Goal: Use online tool/utility: Utilize a website feature to perform a specific function

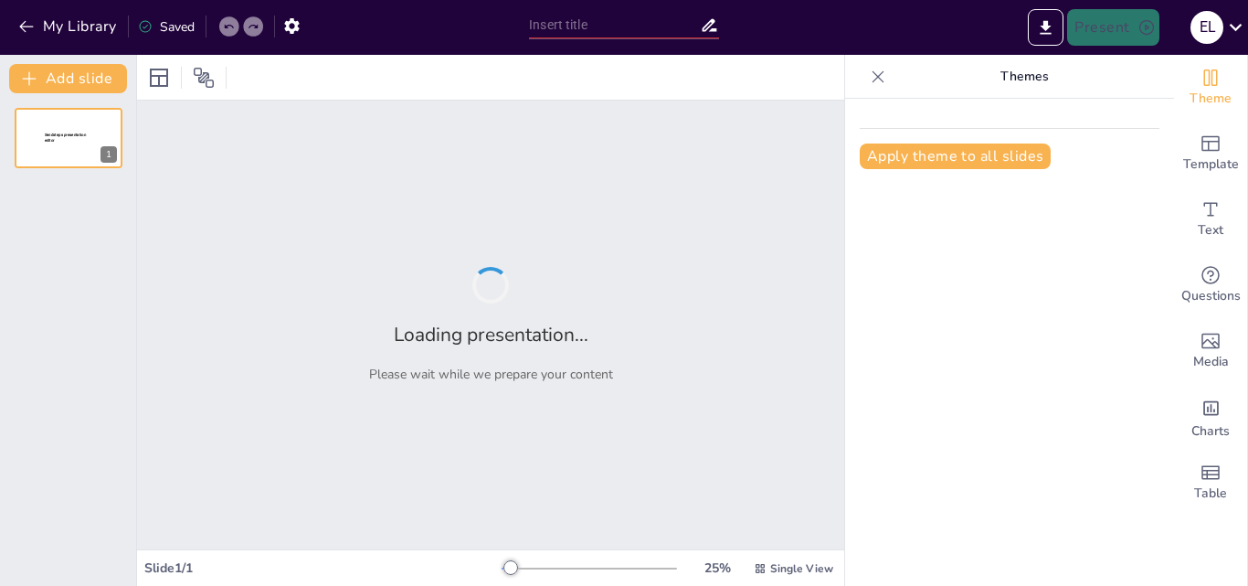
type input "la corrupcion"
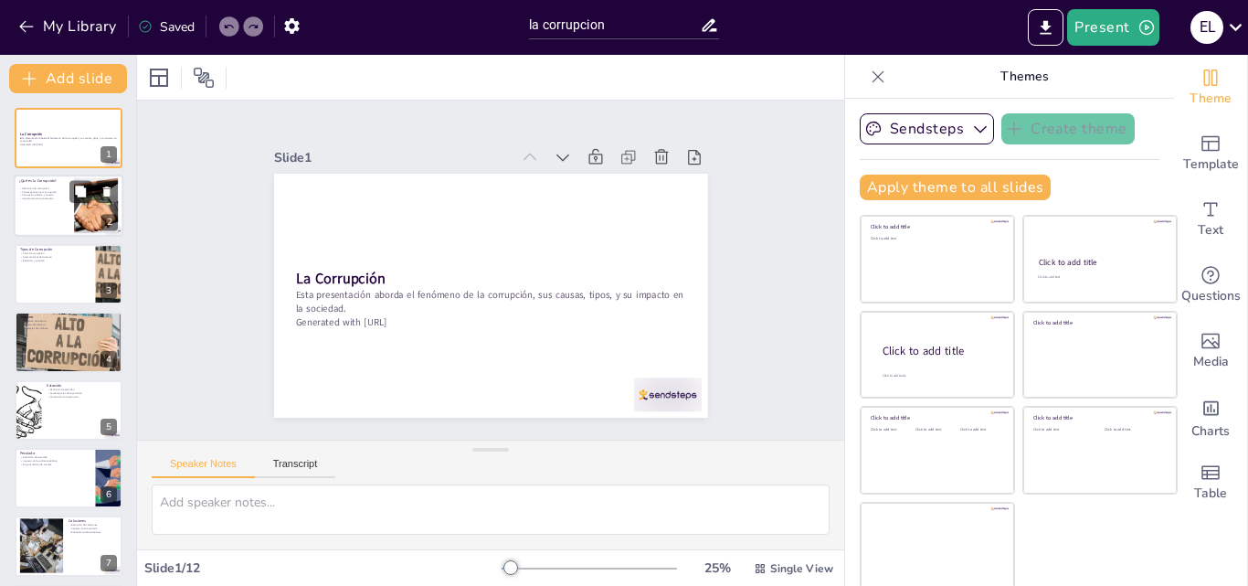
click at [77, 208] on div at bounding box center [96, 206] width 99 height 56
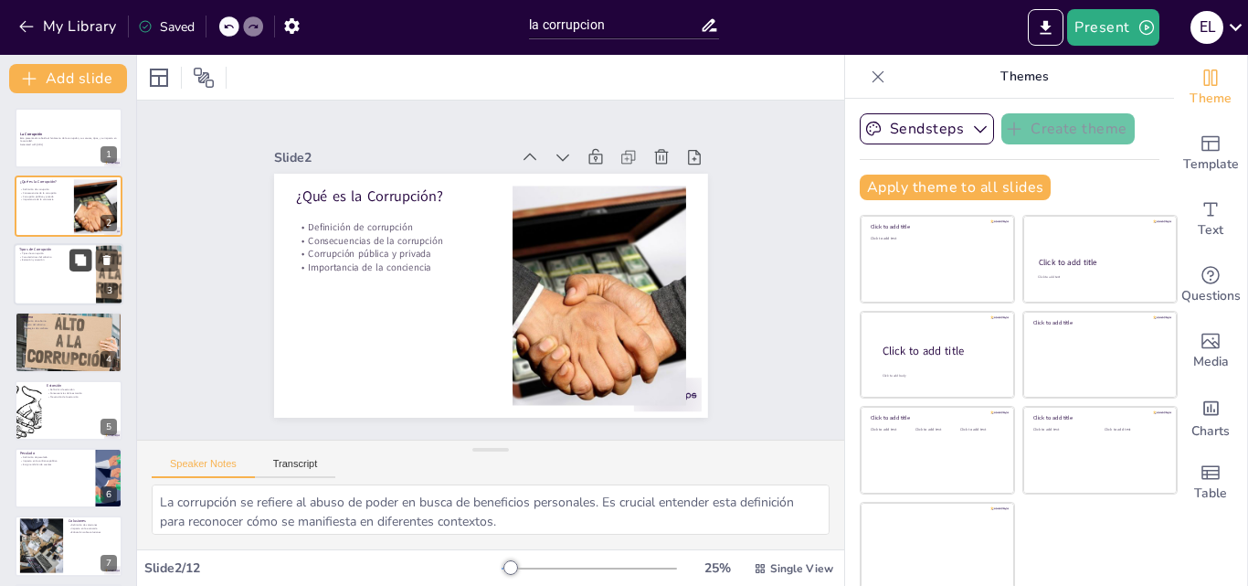
click at [74, 262] on icon at bounding box center [80, 259] width 13 height 13
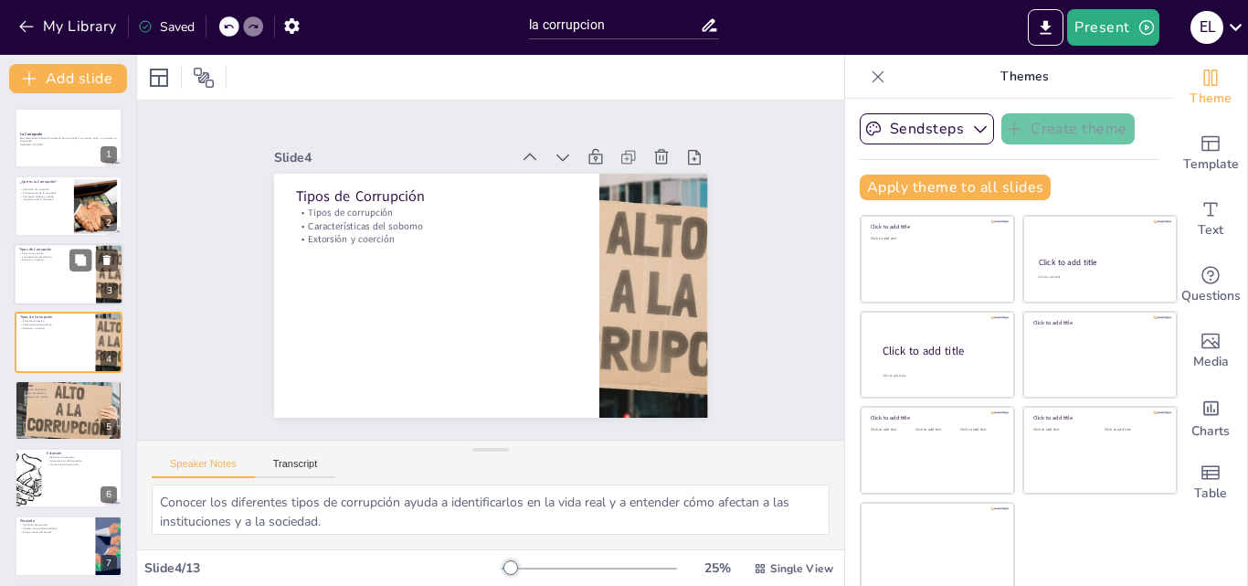
click at [76, 302] on div "Tipos de Corrupción Tipos de corrupción Características del soborno Extorsión y…" at bounding box center [69, 274] width 110 height 62
click at [76, 302] on div at bounding box center [69, 274] width 110 height 62
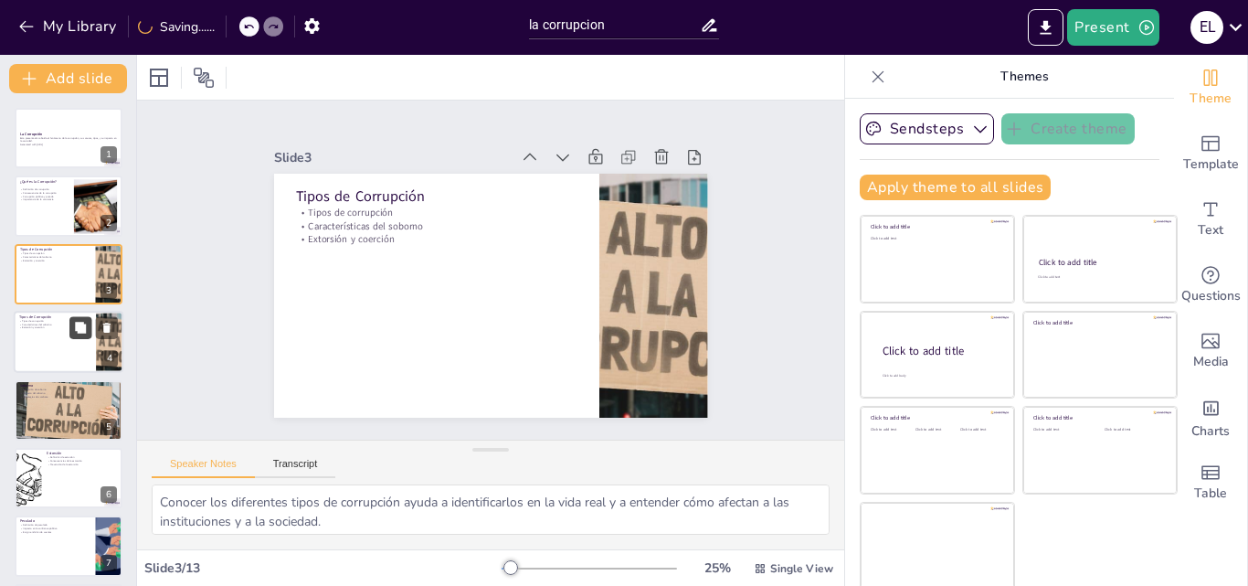
click at [70, 338] on button at bounding box center [80, 328] width 22 height 22
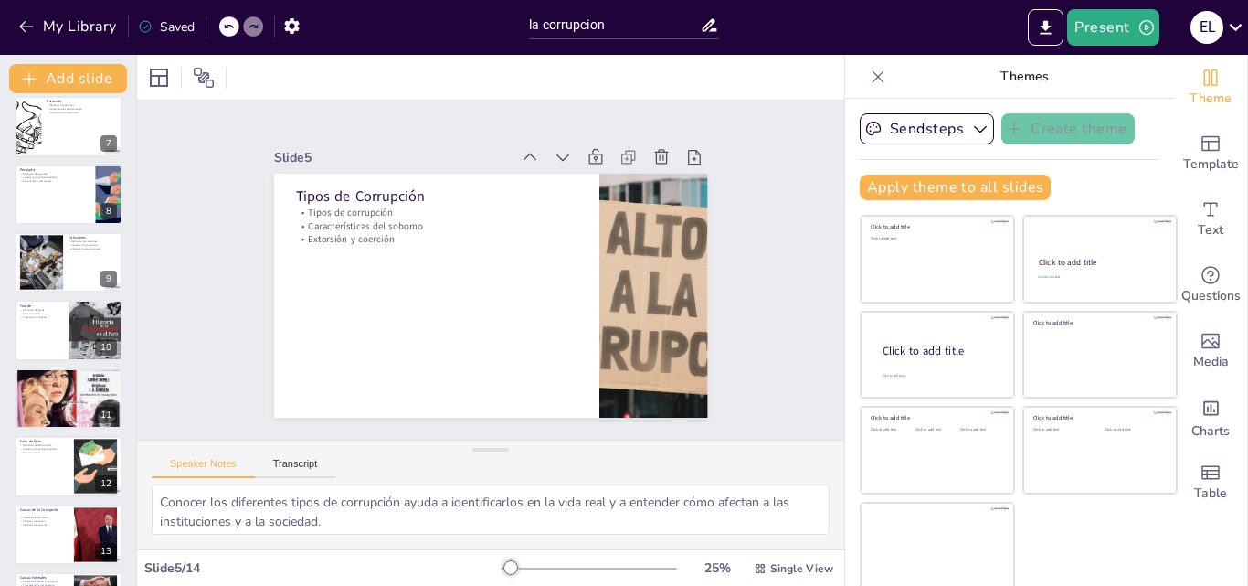
scroll to position [481, 0]
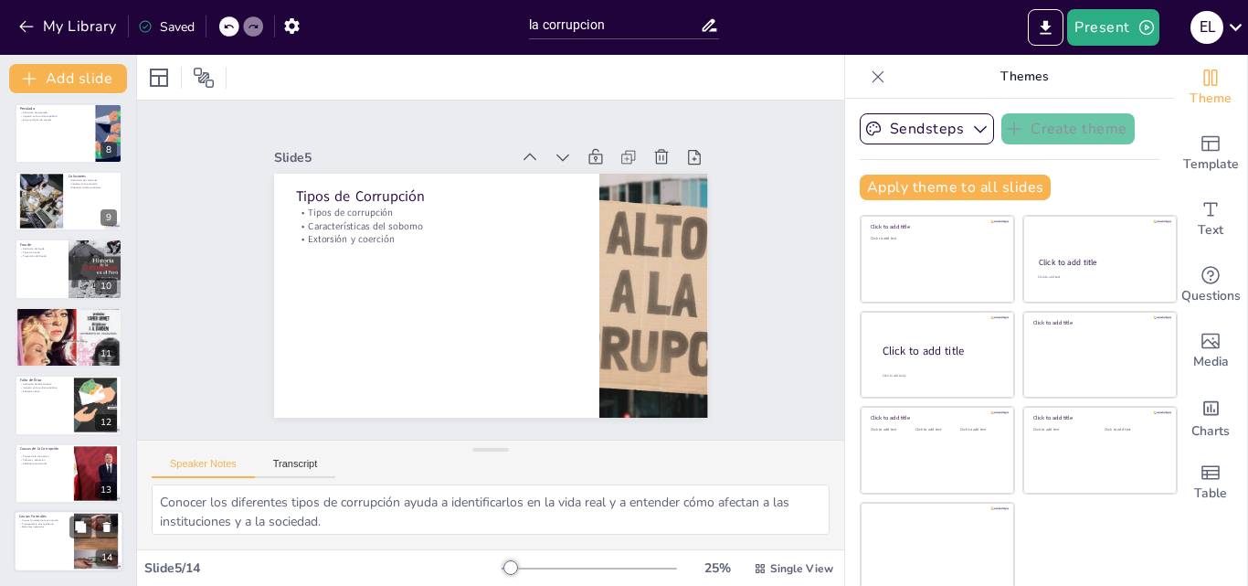
click at [25, 510] on div "Causas Formales Causas formales de la corrupción Transparencia en el gobierno R…" at bounding box center [69, 541] width 110 height 62
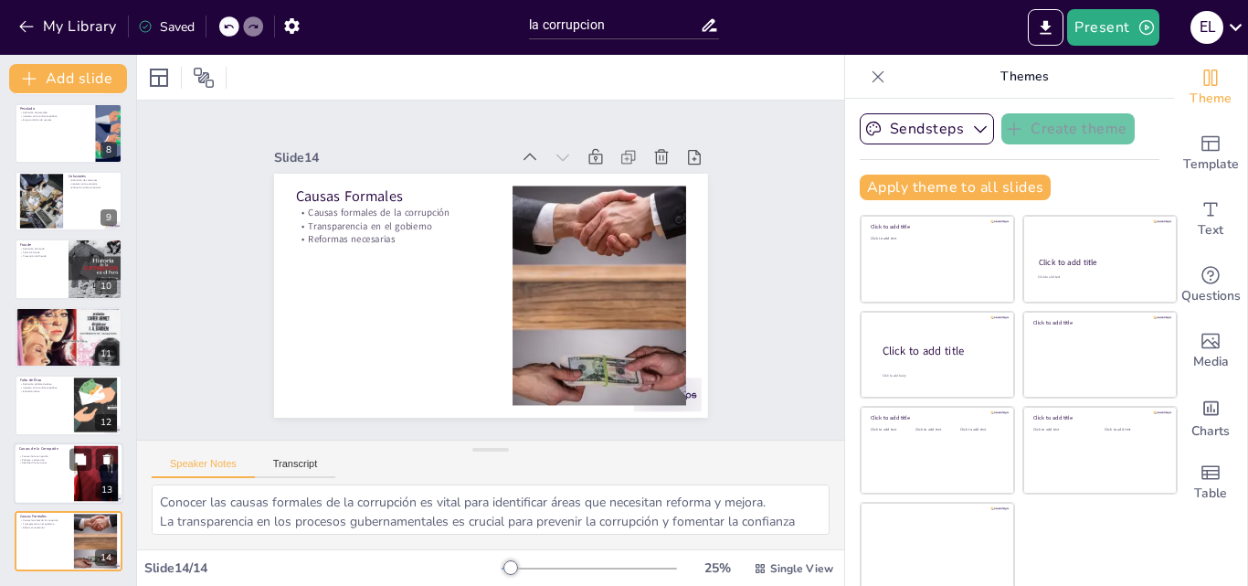
click at [37, 477] on div at bounding box center [69, 473] width 110 height 62
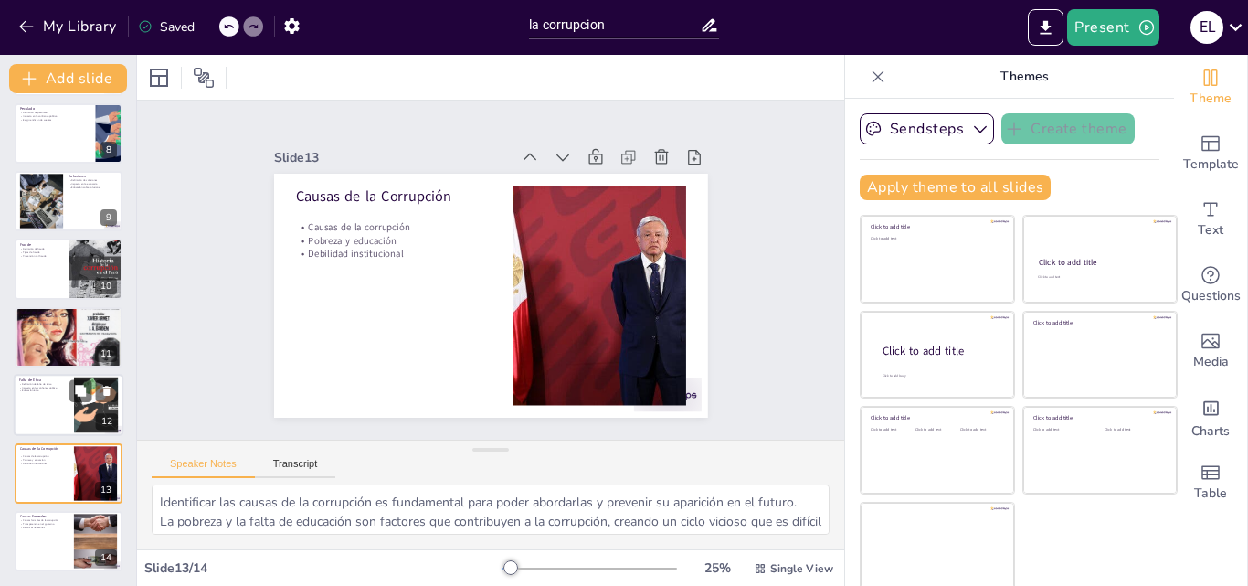
click at [25, 426] on div at bounding box center [69, 405] width 110 height 62
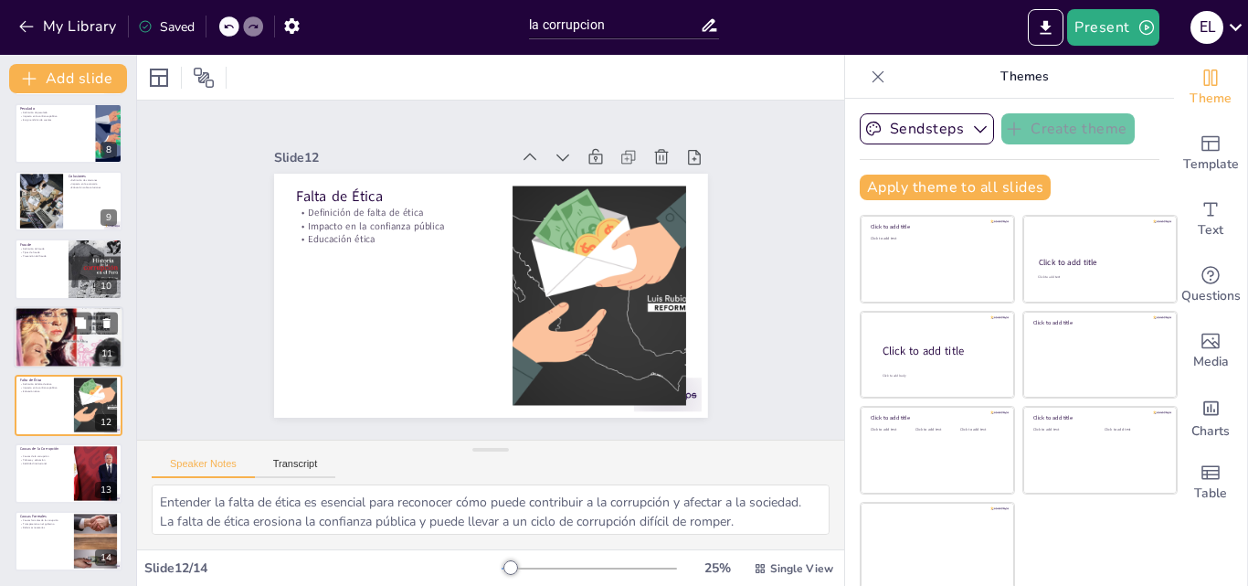
click at [40, 331] on div at bounding box center [69, 337] width 110 height 150
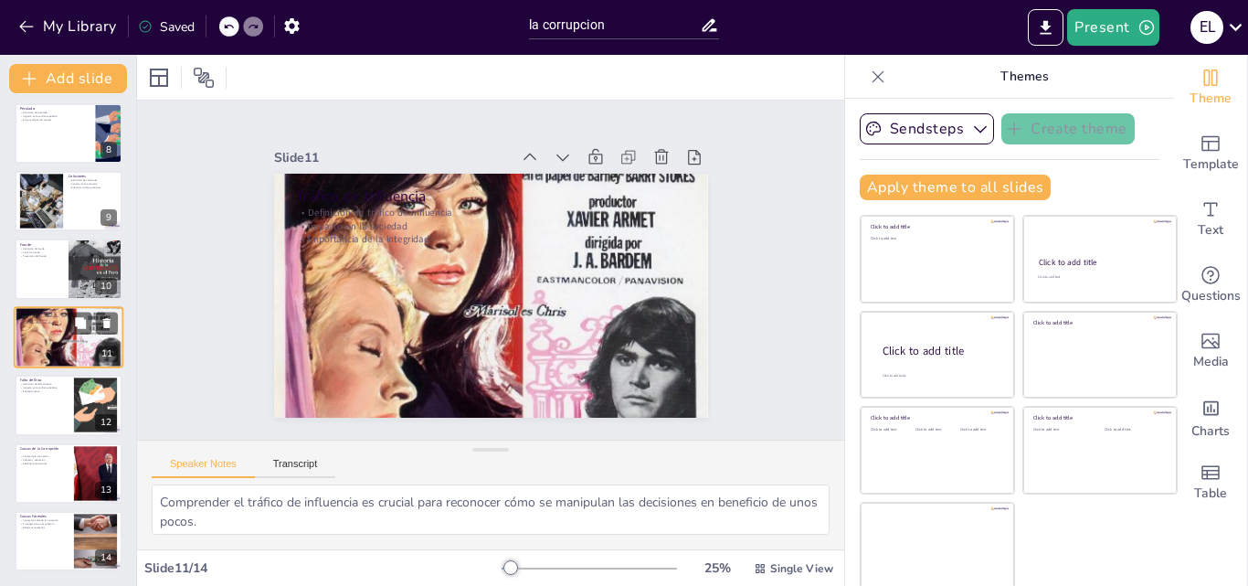
scroll to position [478, 0]
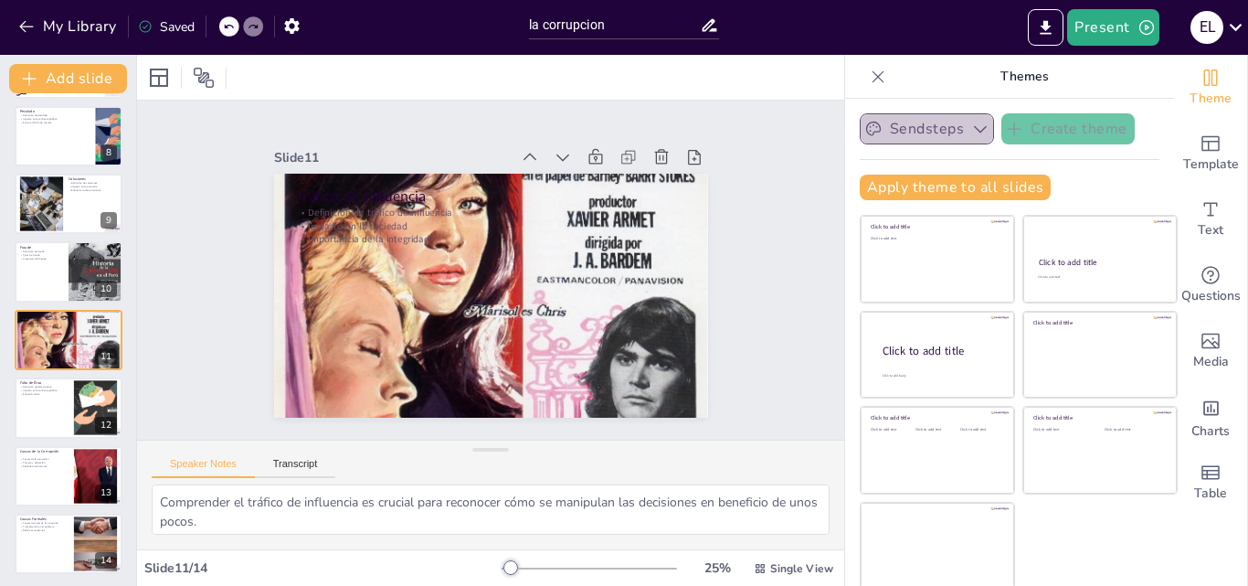
click at [972, 122] on icon "button" at bounding box center [981, 129] width 18 height 18
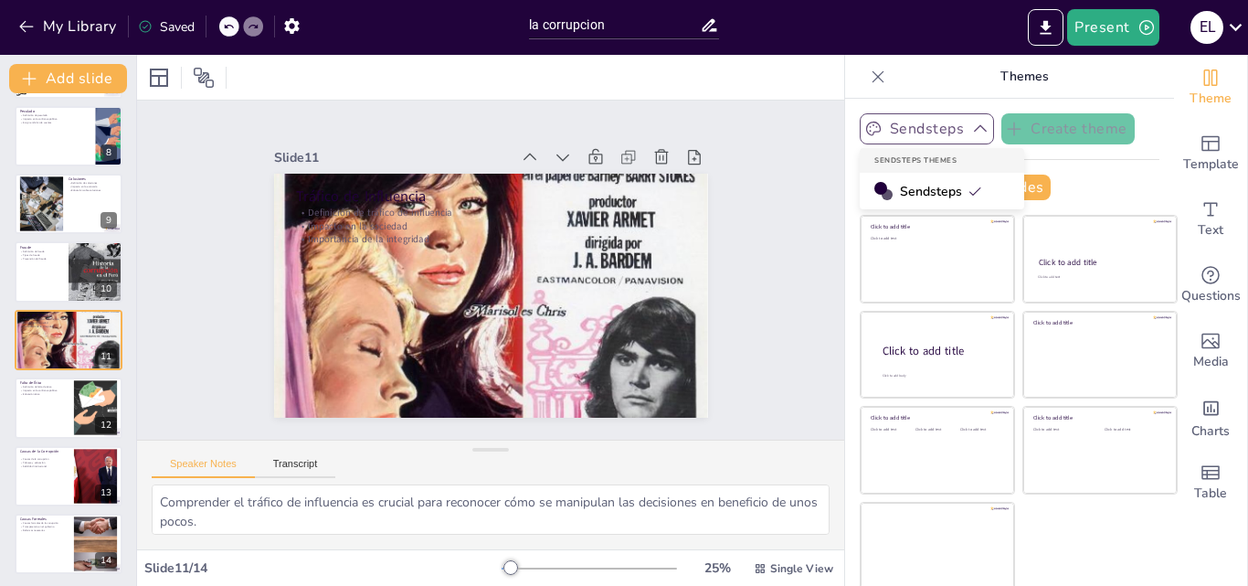
click at [954, 191] on div "Sendsteps" at bounding box center [942, 191] width 165 height 37
click at [1111, 175] on div "Apply theme to all slides" at bounding box center [1010, 188] width 300 height 26
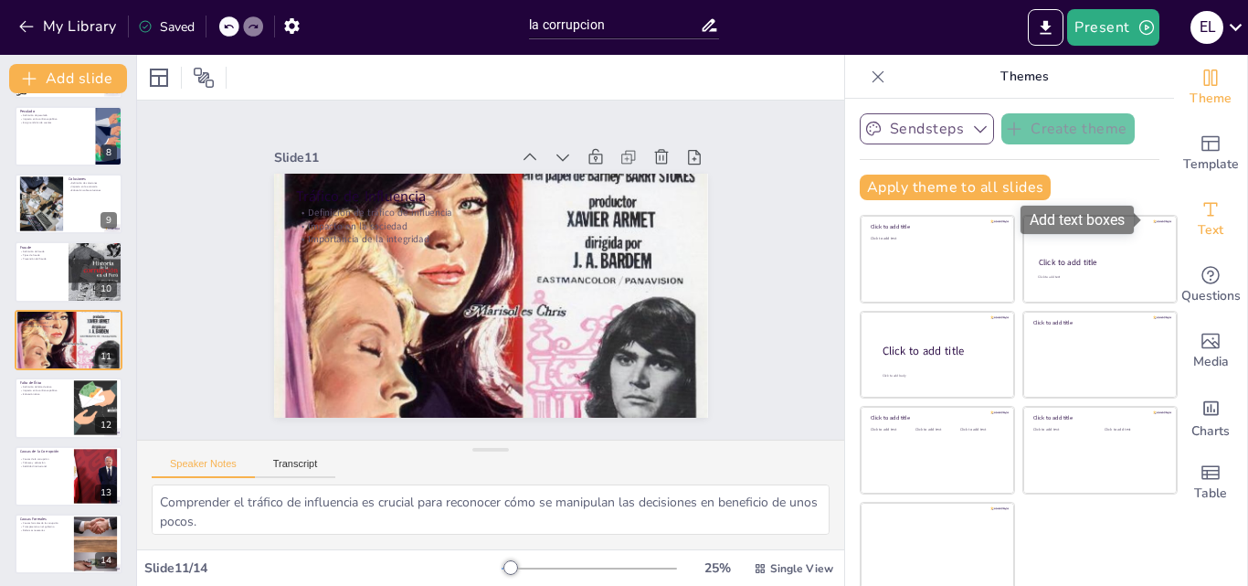
click at [1200, 206] on icon "Add text boxes" at bounding box center [1211, 209] width 22 height 22
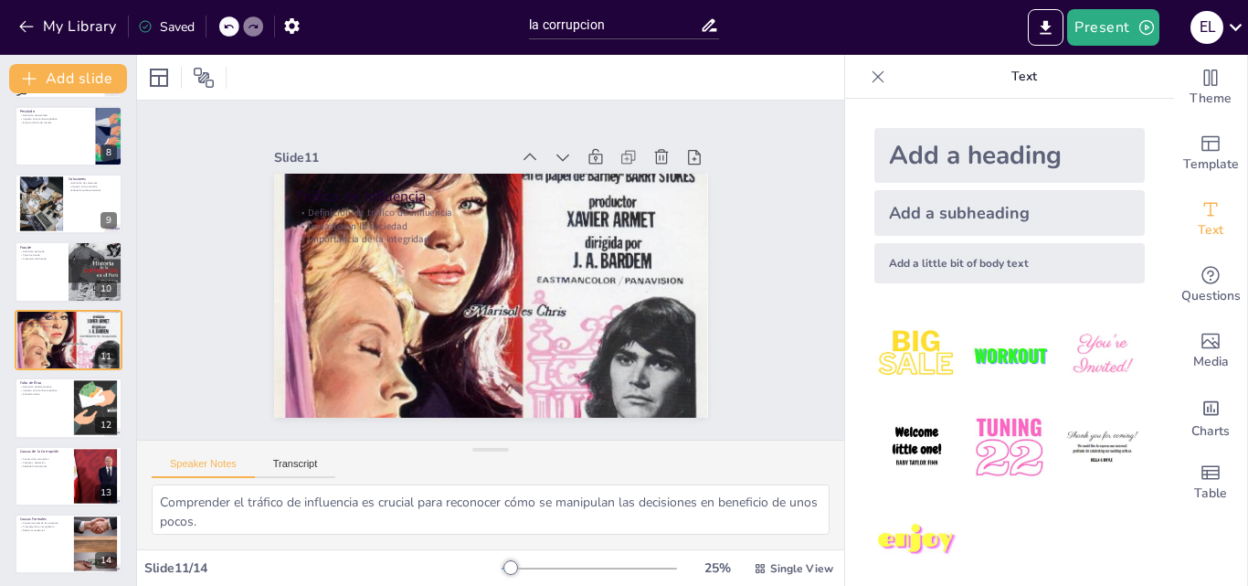
click at [905, 365] on img at bounding box center [917, 355] width 85 height 85
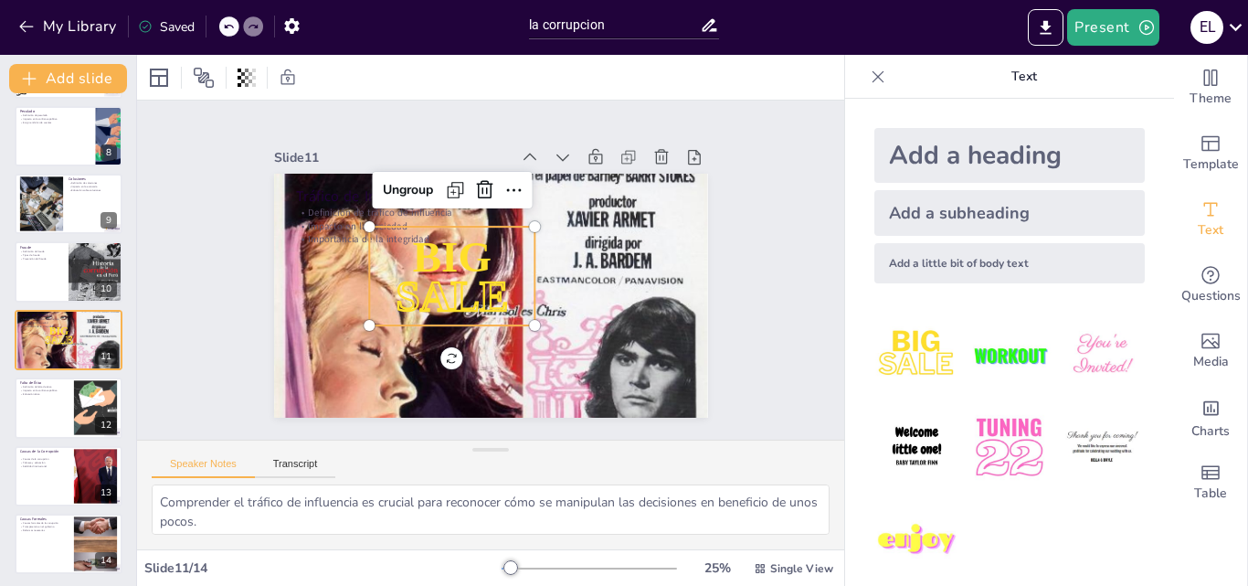
click at [905, 365] on img at bounding box center [917, 355] width 85 height 85
click at [510, 183] on icon at bounding box center [525, 198] width 30 height 30
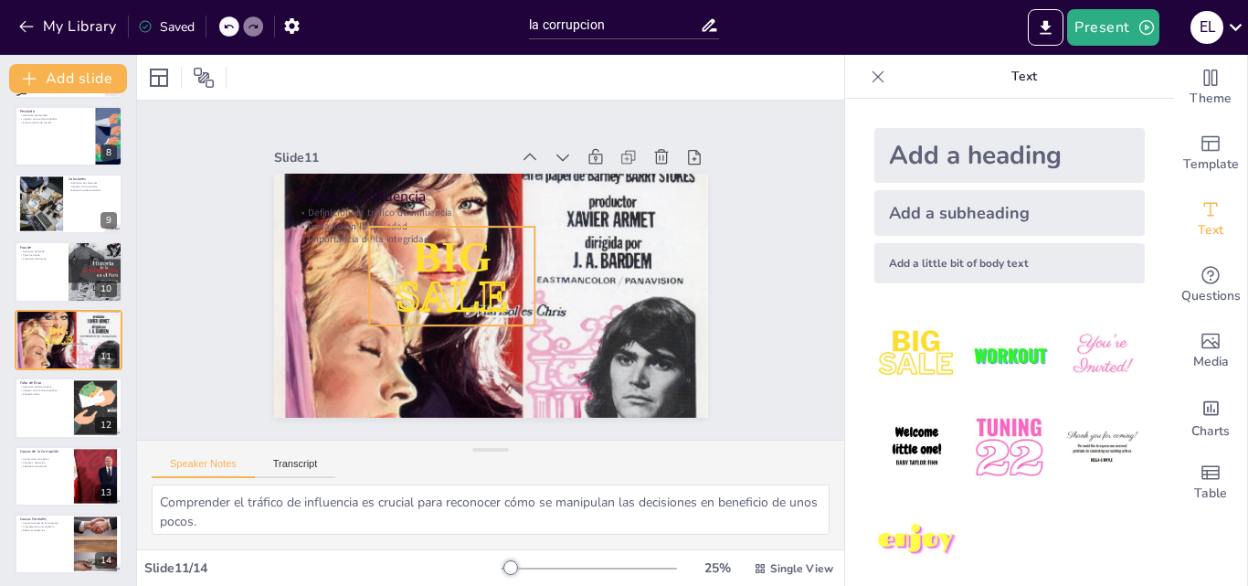
click at [442, 290] on span "SALE" at bounding box center [445, 277] width 122 height 89
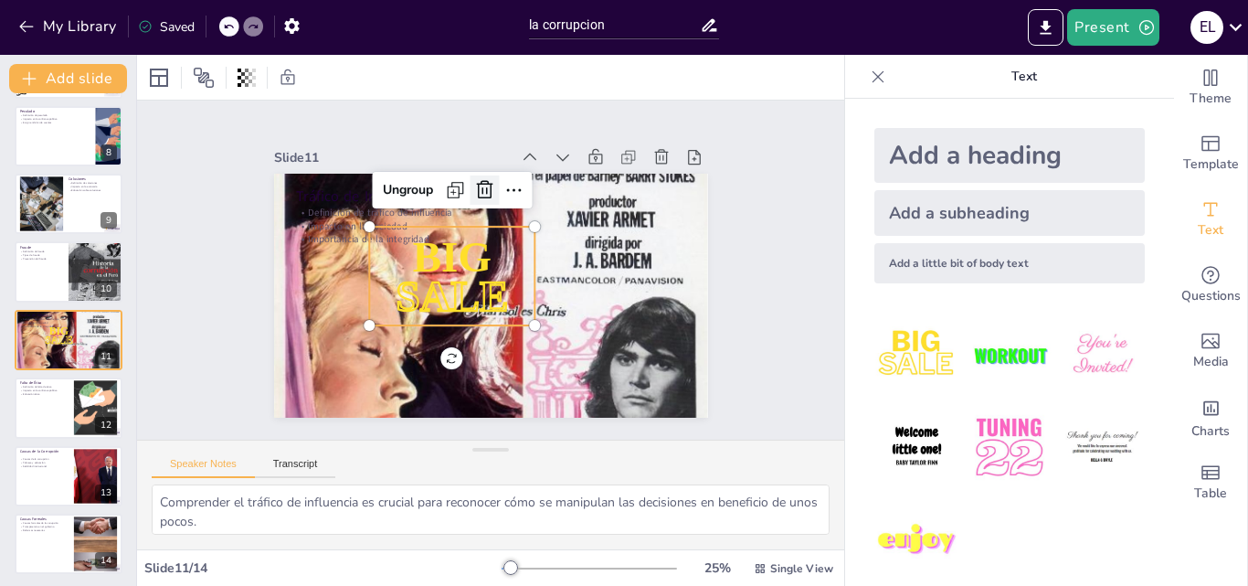
click at [524, 191] on icon at bounding box center [539, 206] width 31 height 31
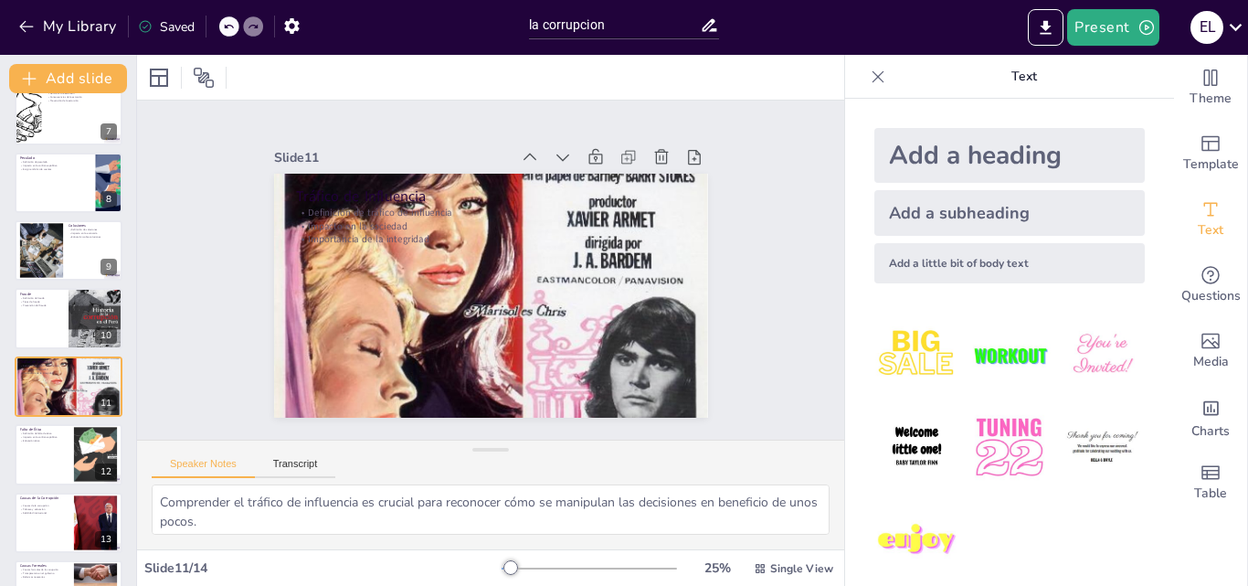
scroll to position [141, 0]
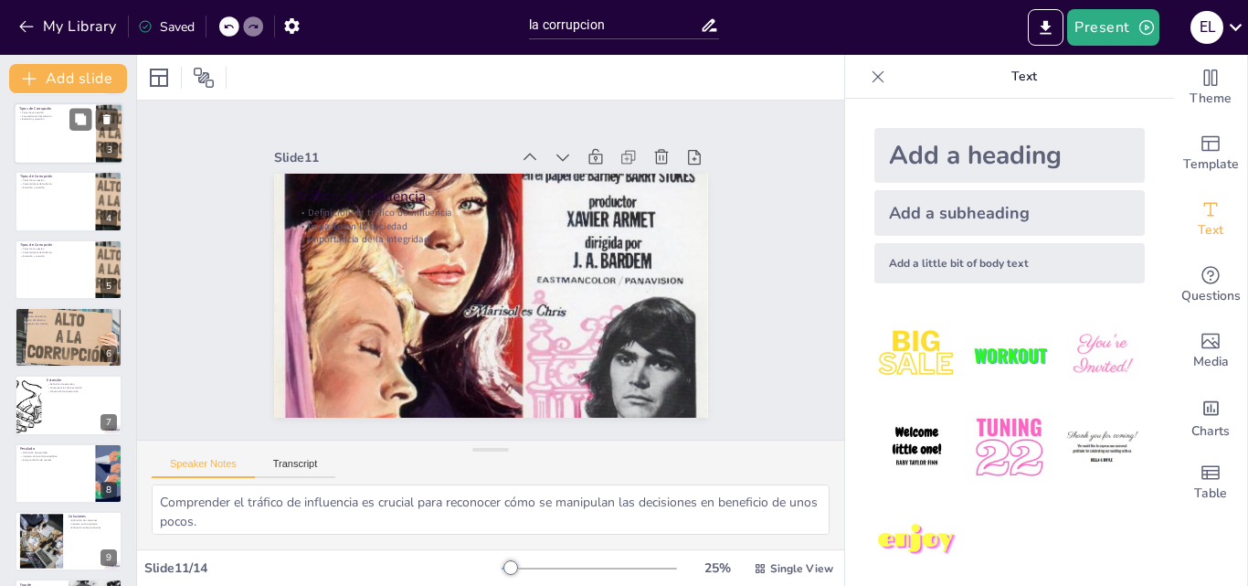
click at [101, 144] on div "3" at bounding box center [109, 150] width 16 height 16
type textarea "Conocer los diferentes tipos de corrupción ayuda a identificarlos en la vida re…"
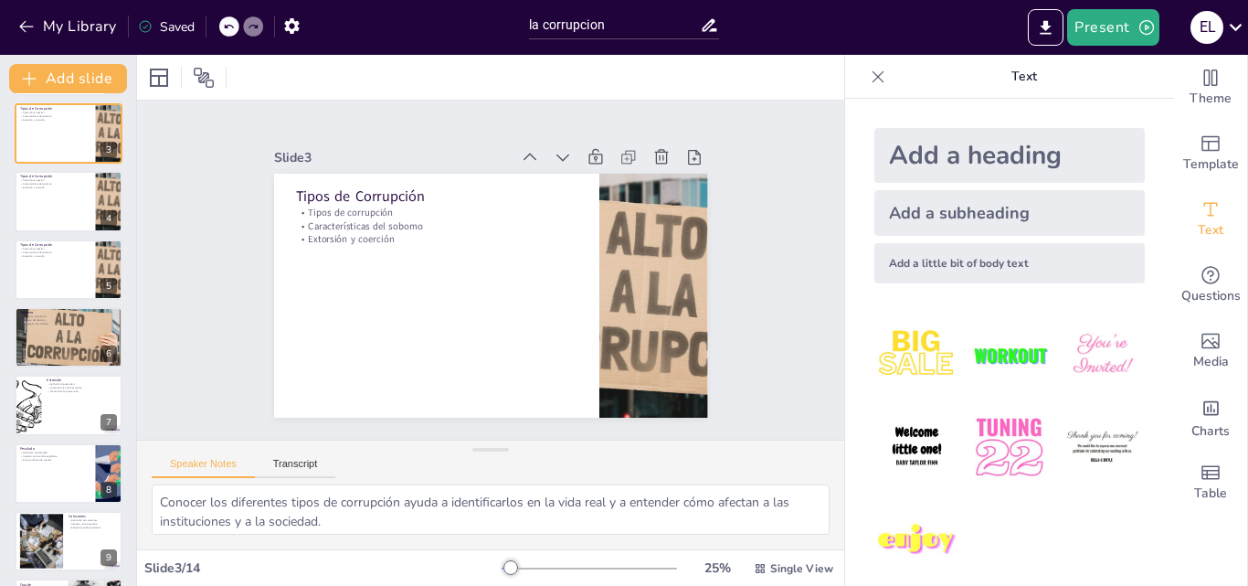
scroll to position [0, 0]
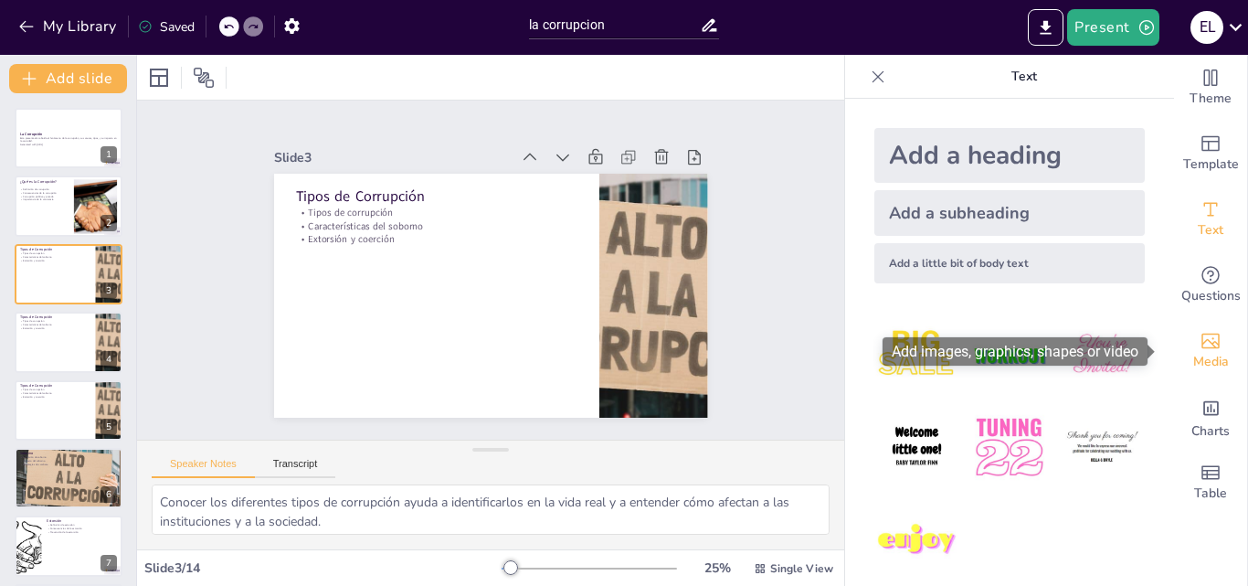
click at [1207, 341] on icon "Add images, graphics, shapes or video" at bounding box center [1211, 341] width 22 height 22
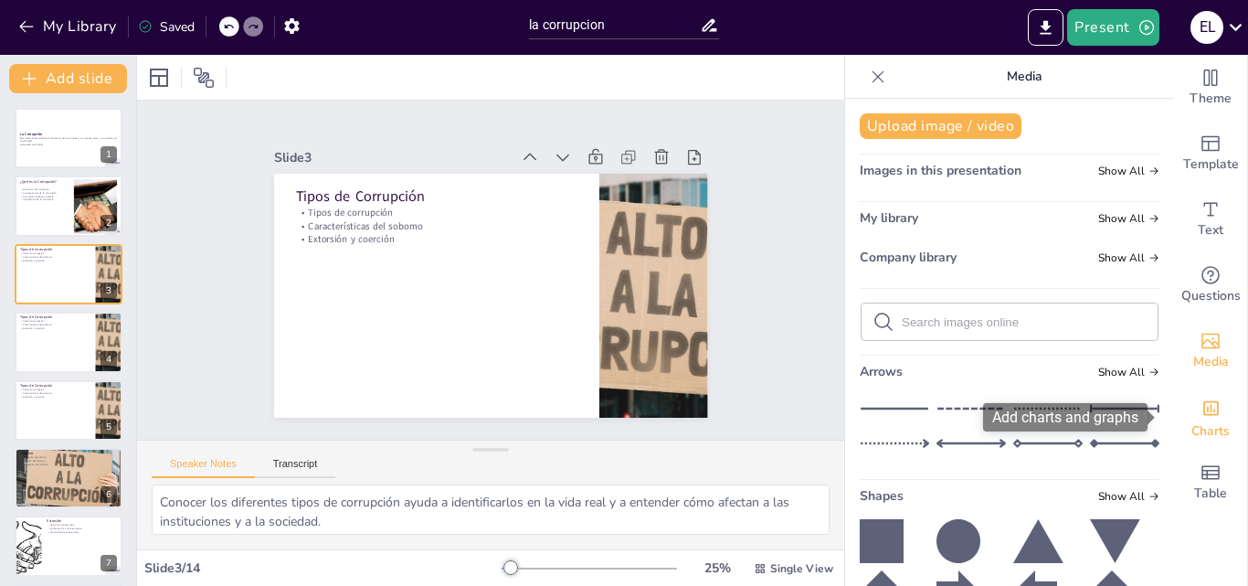
click at [1199, 425] on span "Charts" at bounding box center [1211, 431] width 38 height 20
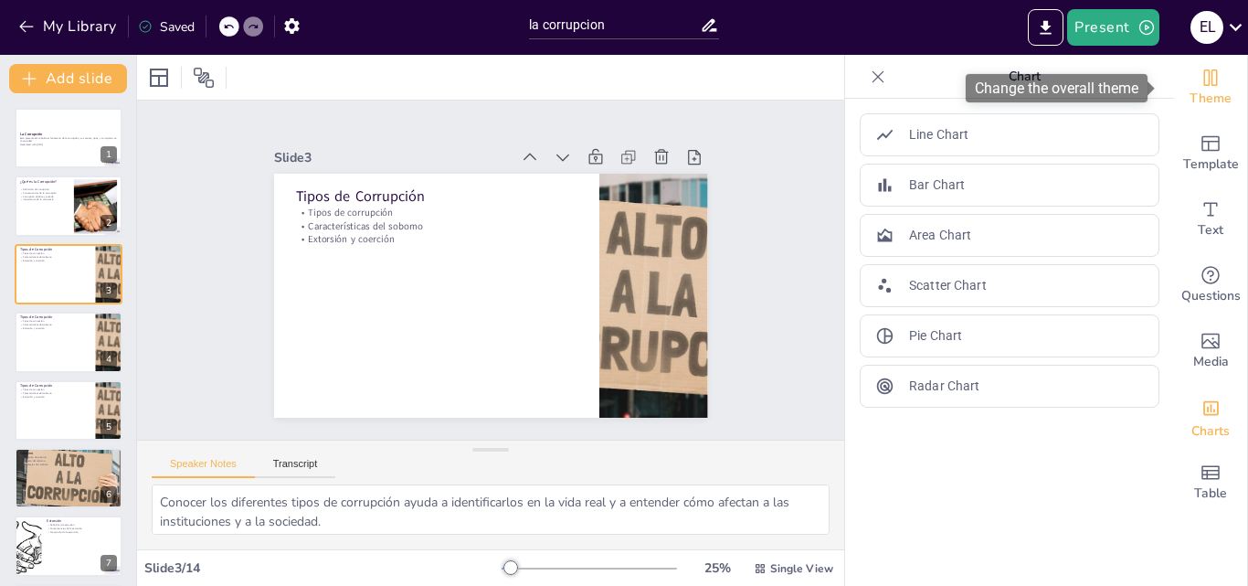
click at [1206, 111] on div "Theme" at bounding box center [1210, 88] width 73 height 66
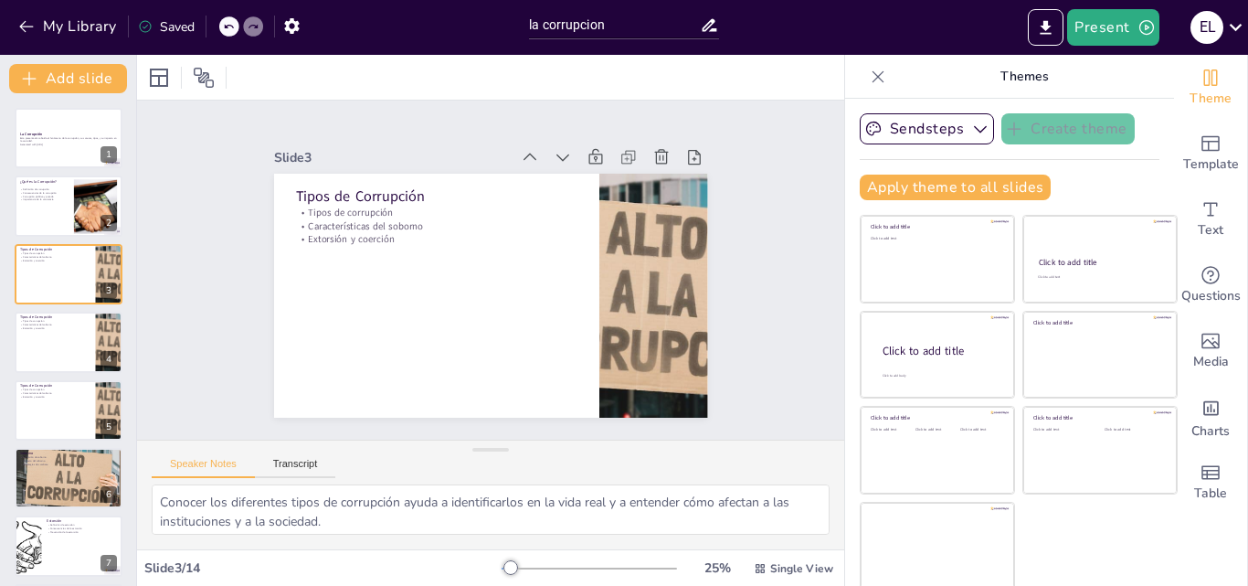
click at [713, 27] on icon at bounding box center [709, 25] width 19 height 19
click at [24, 32] on icon "button" at bounding box center [26, 26] width 18 height 18
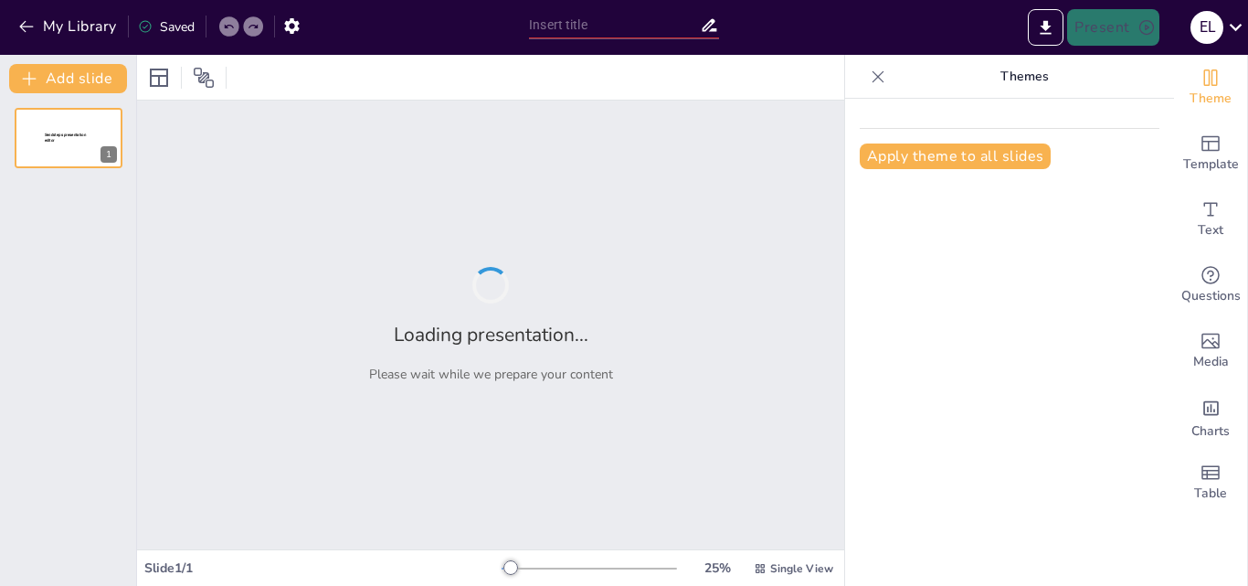
type input "la corrupcion"
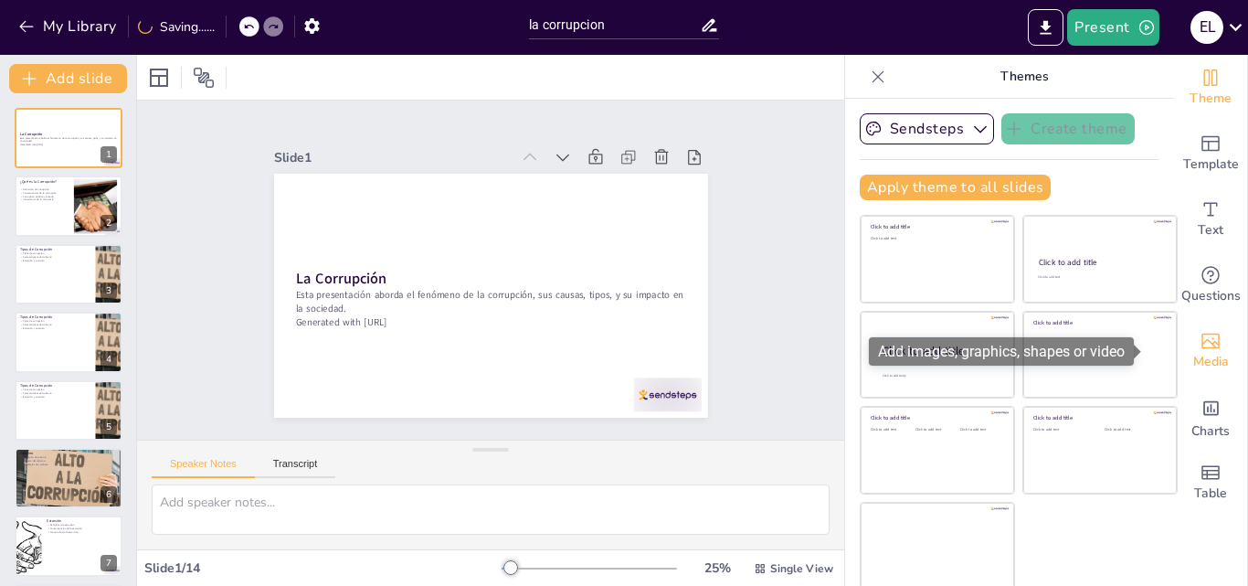
click at [1199, 331] on div "Media" at bounding box center [1210, 351] width 73 height 66
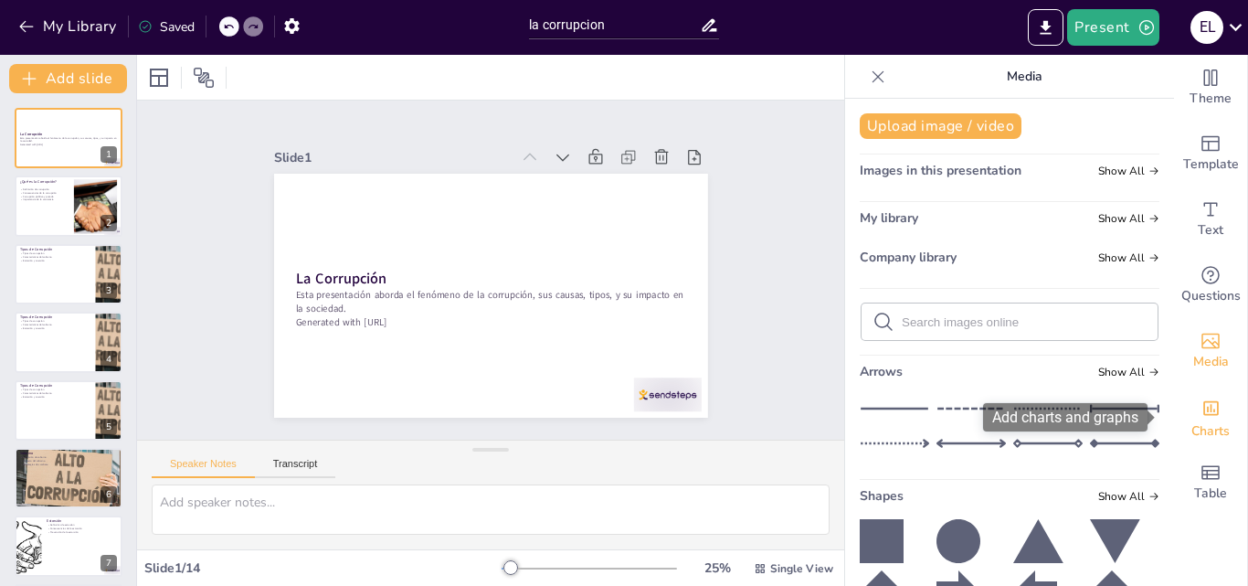
click at [1216, 407] on div "Charts" at bounding box center [1210, 417] width 73 height 66
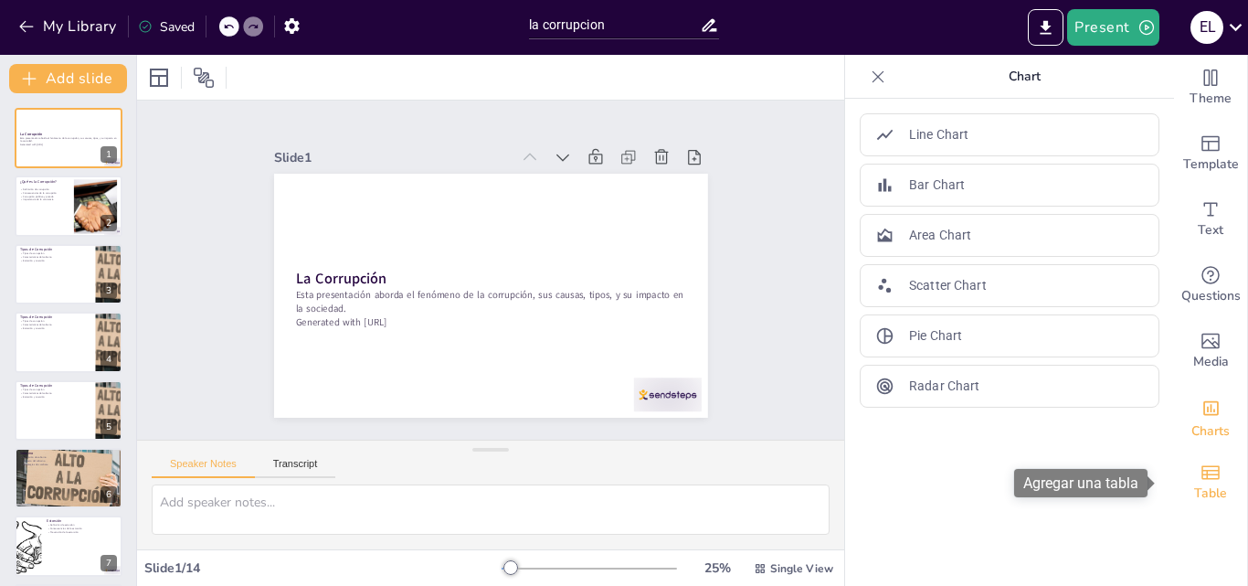
click at [1200, 468] on icon "Add a table" at bounding box center [1211, 473] width 22 height 22
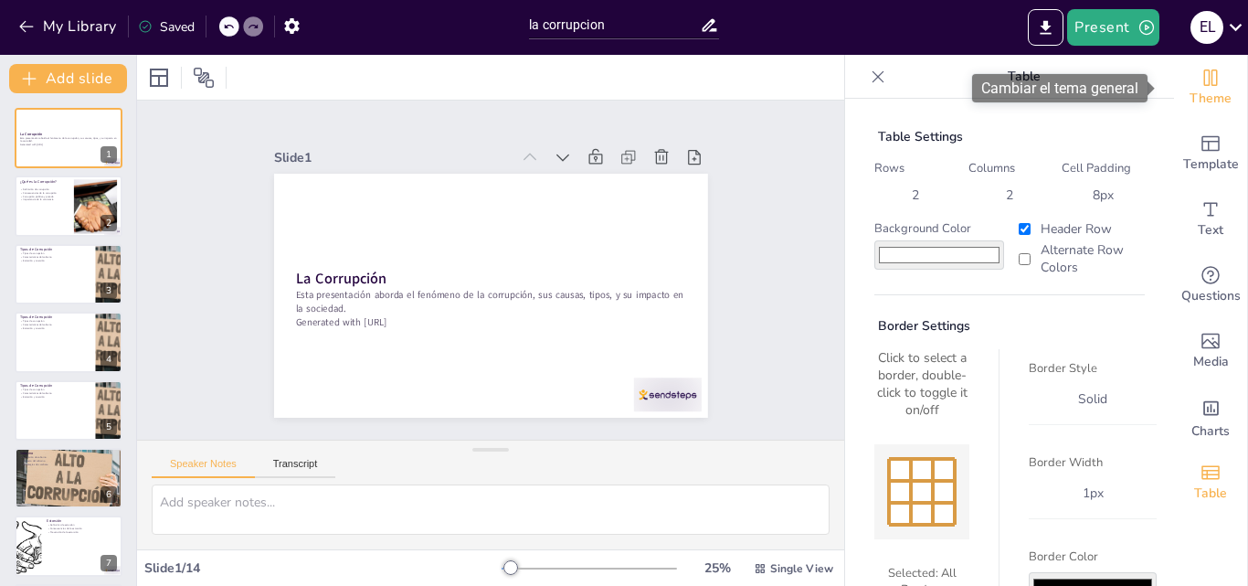
click at [1216, 87] on div "Theme" at bounding box center [1210, 88] width 73 height 66
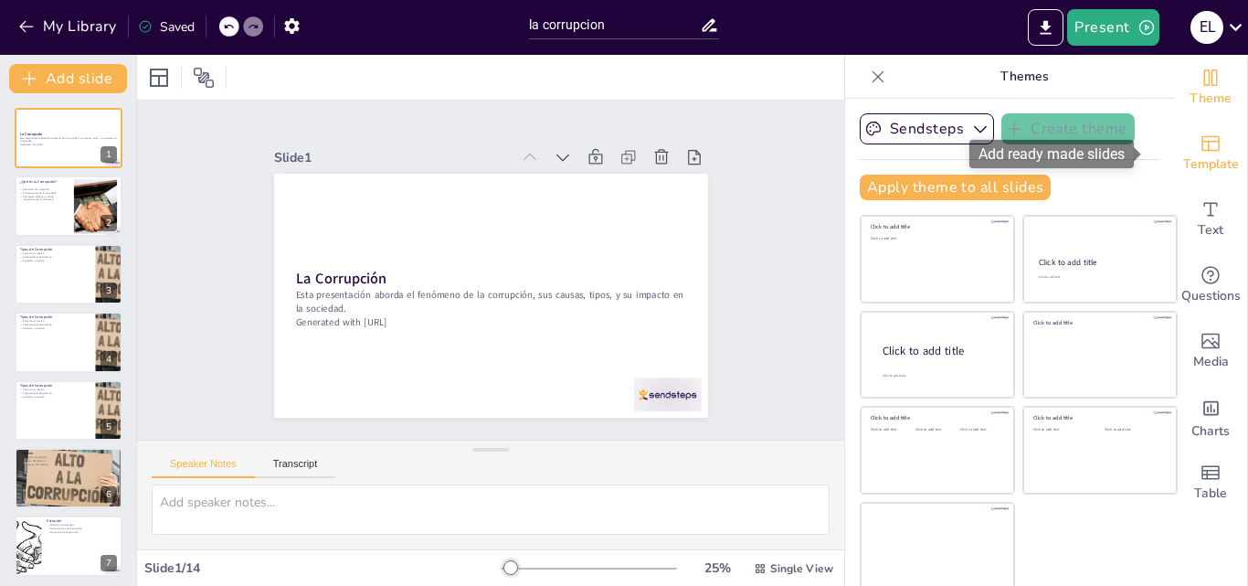
click at [1203, 166] on span "Template" at bounding box center [1212, 164] width 56 height 20
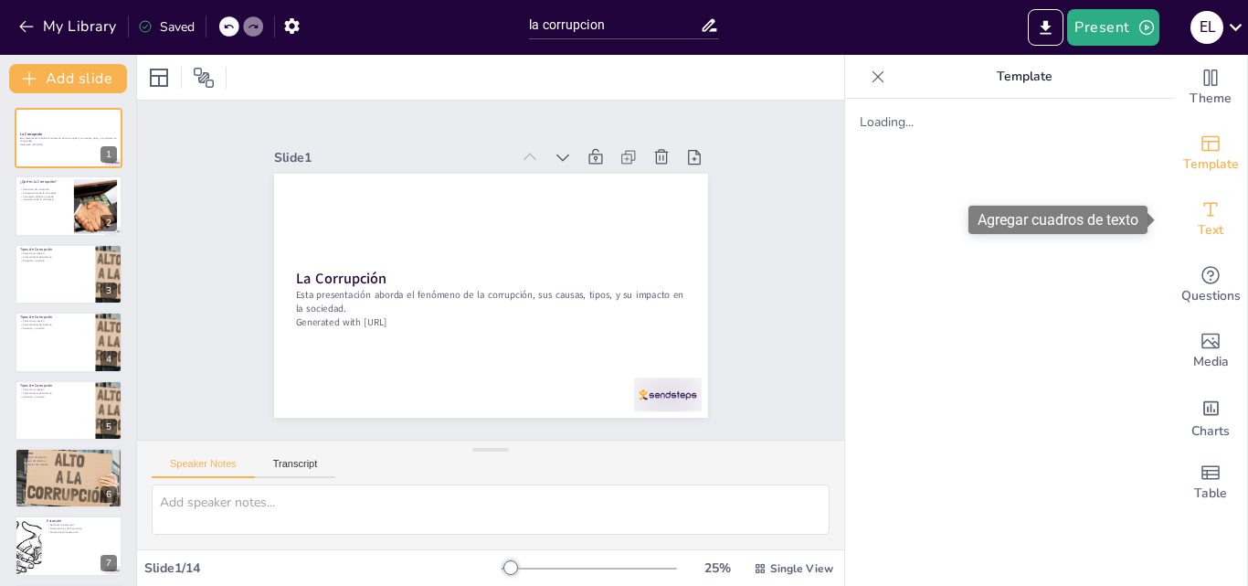
click at [1198, 221] on span "Text" at bounding box center [1211, 230] width 26 height 20
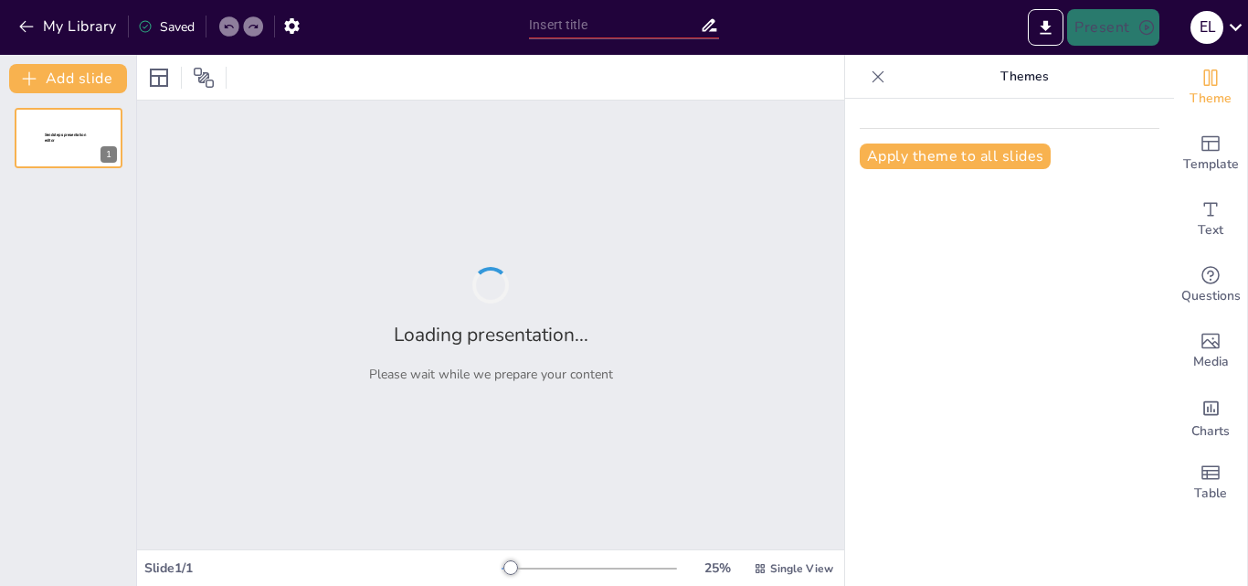
type input "Corrupción: Tipologías y Efectos en la Sociedad"
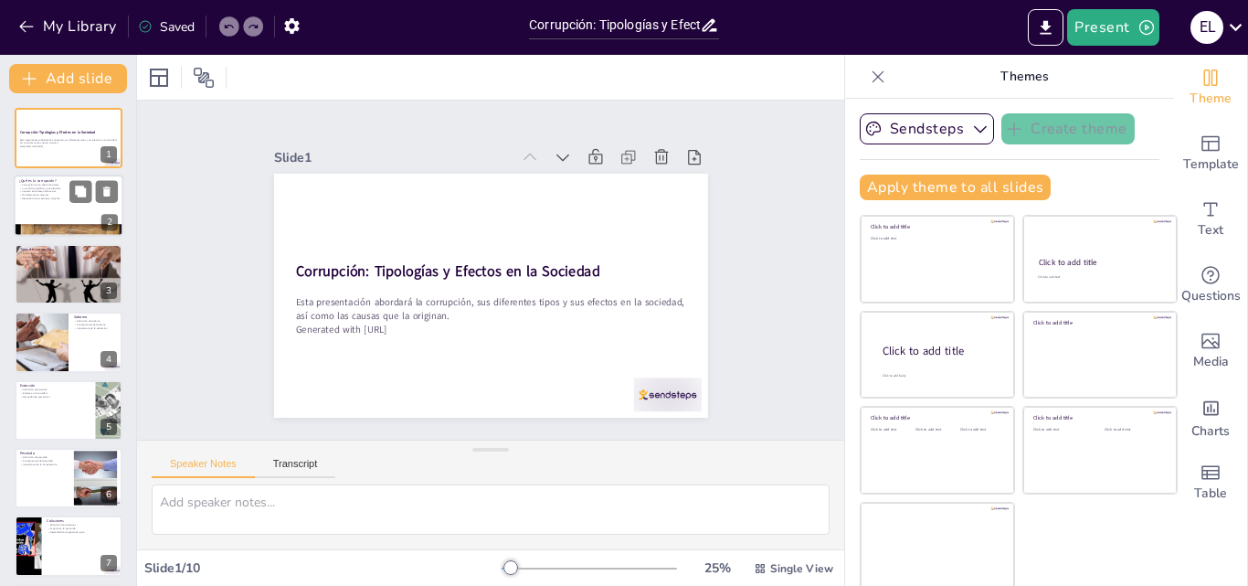
click at [39, 210] on div at bounding box center [69, 206] width 110 height 62
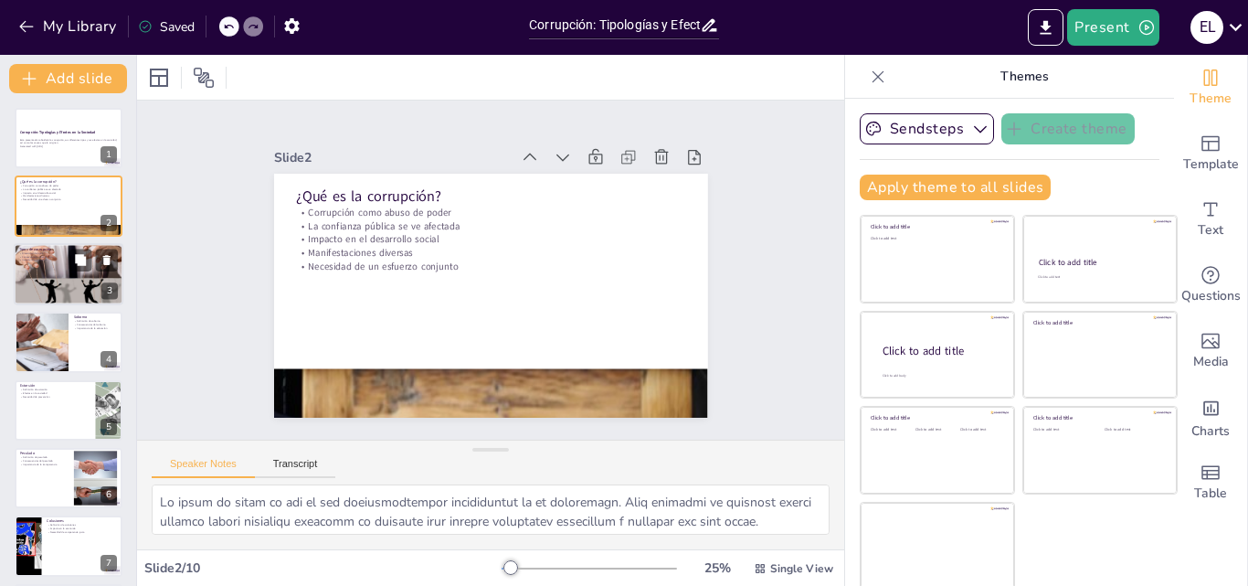
click at [48, 246] on p "Tipos de corrupción" at bounding box center [68, 248] width 99 height 5
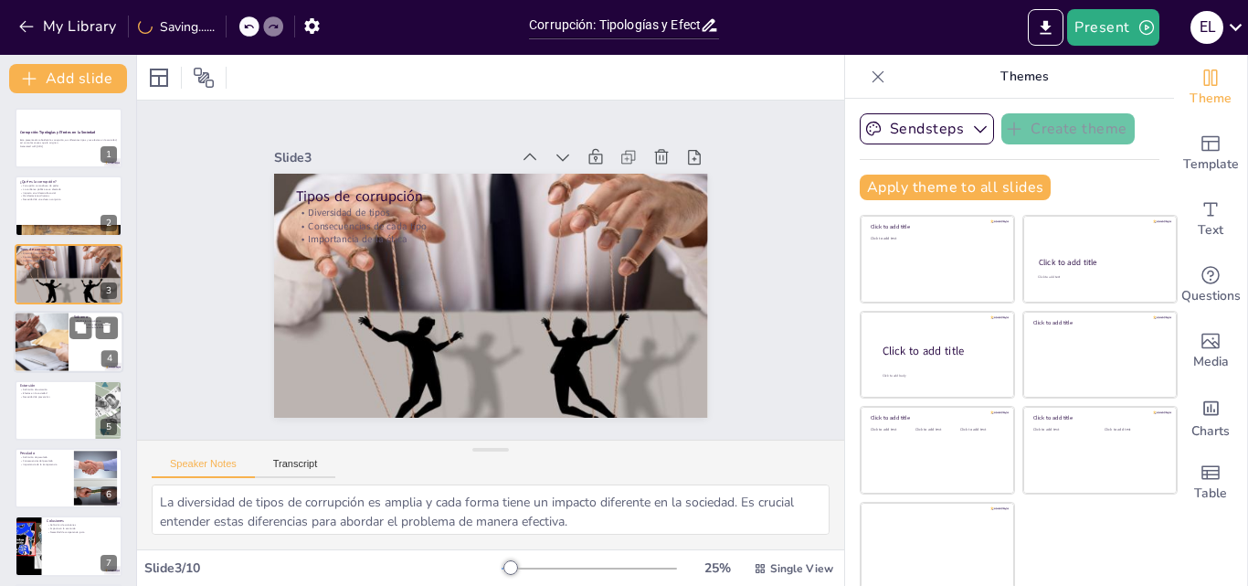
click at [37, 350] on div at bounding box center [41, 342] width 110 height 62
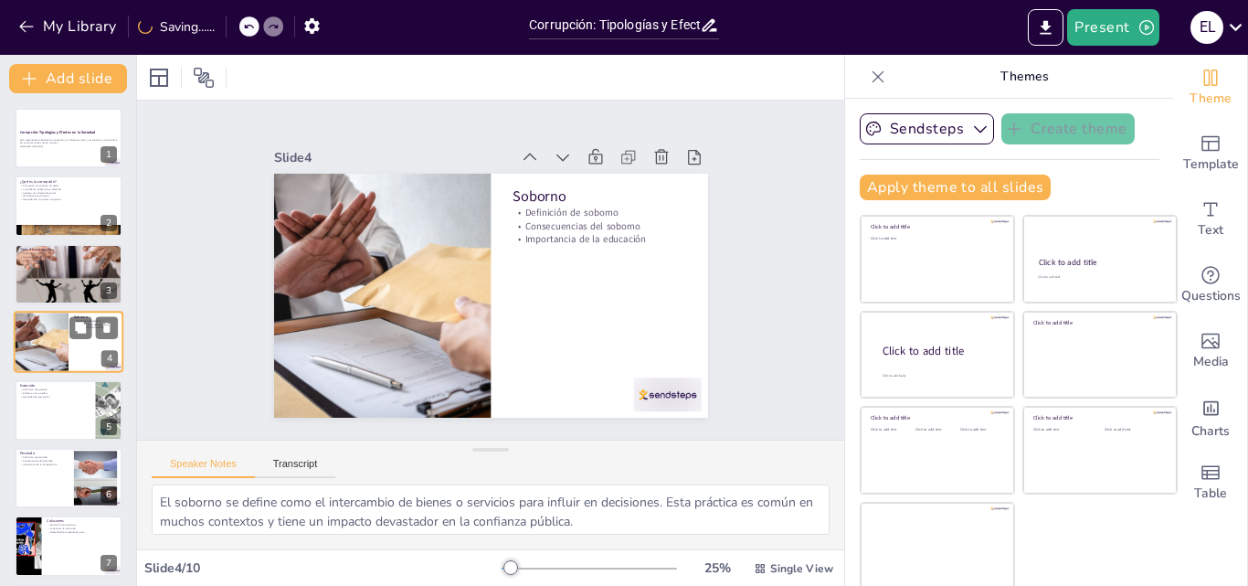
scroll to position [3, 0]
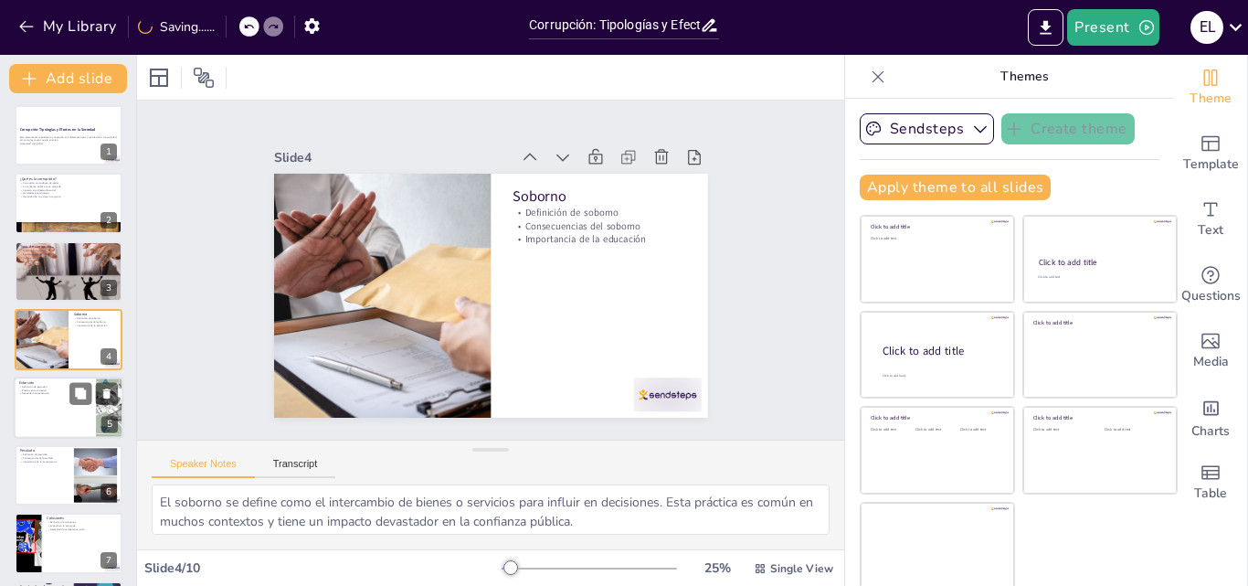
click at [38, 438] on div "Extorsión Definición de extorsión Efectos en la sociedad Necesidad de prevenció…" at bounding box center [69, 408] width 110 height 62
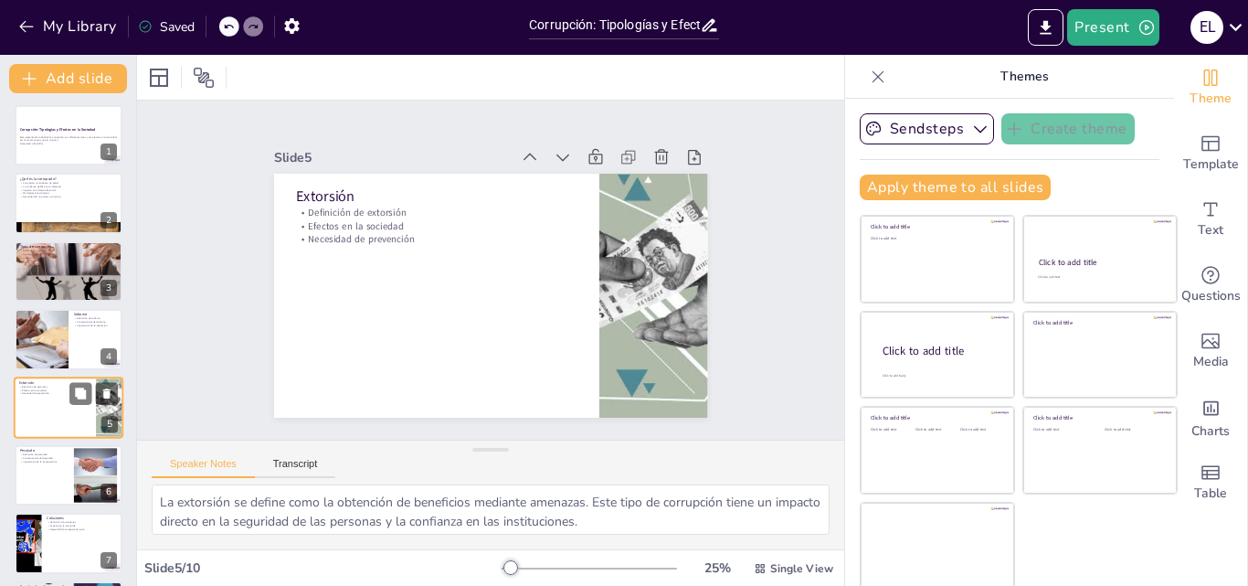
scroll to position [70, 0]
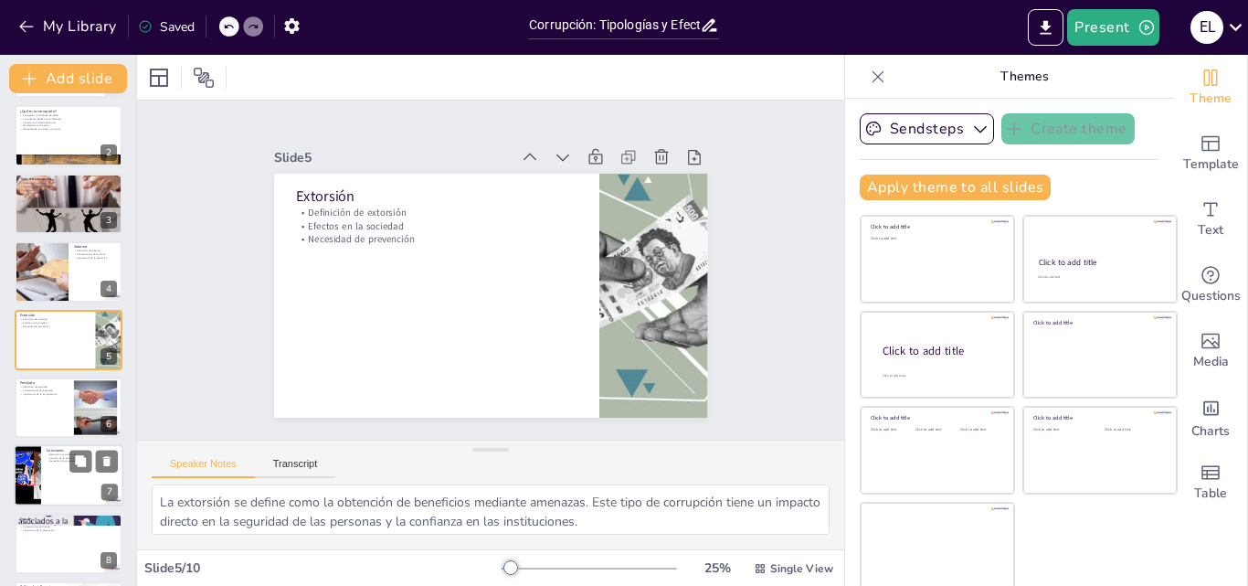
click at [25, 481] on div at bounding box center [27, 476] width 175 height 62
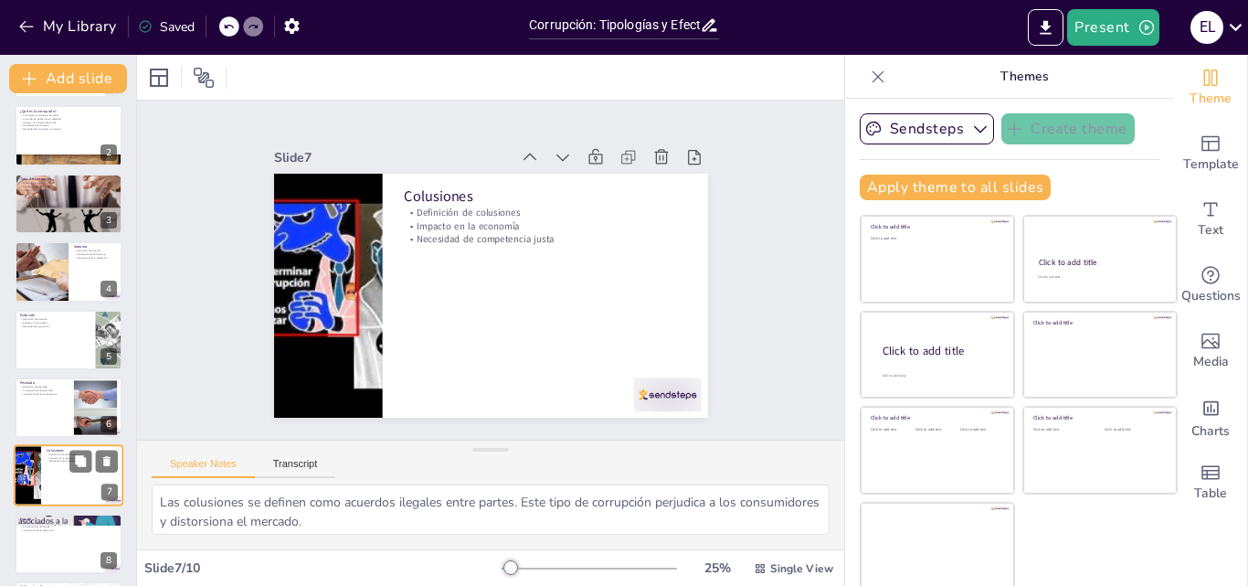
scroll to position [207, 0]
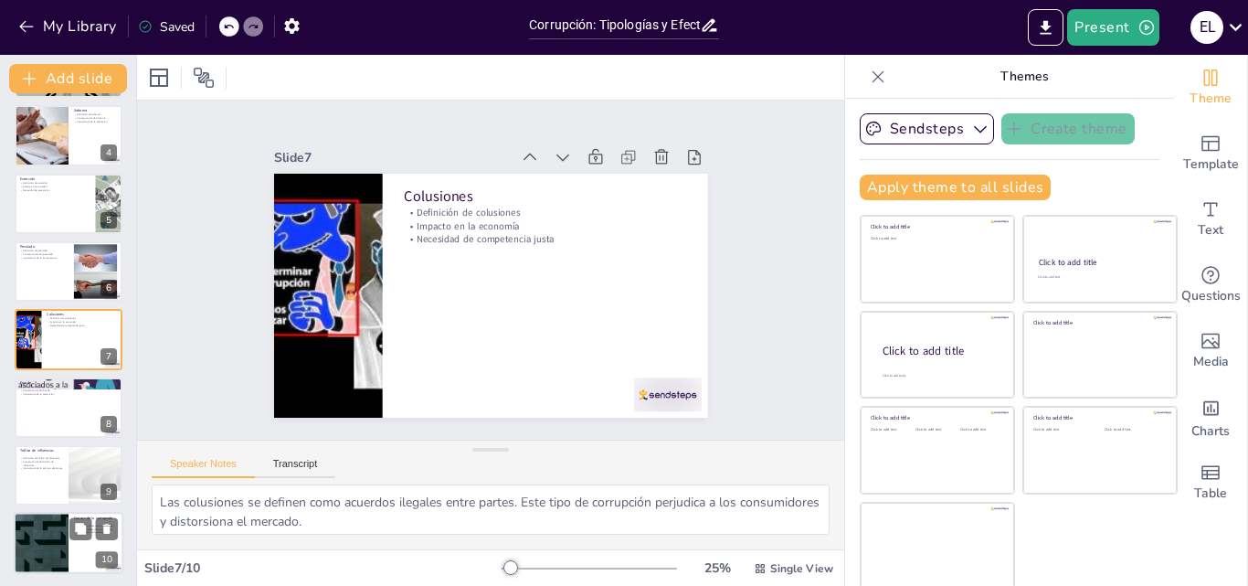
click at [66, 571] on div at bounding box center [41, 544] width 110 height 62
type textarea "Las causas formales de la corrupción incluyen la falta de leyes adecuadas y la …"
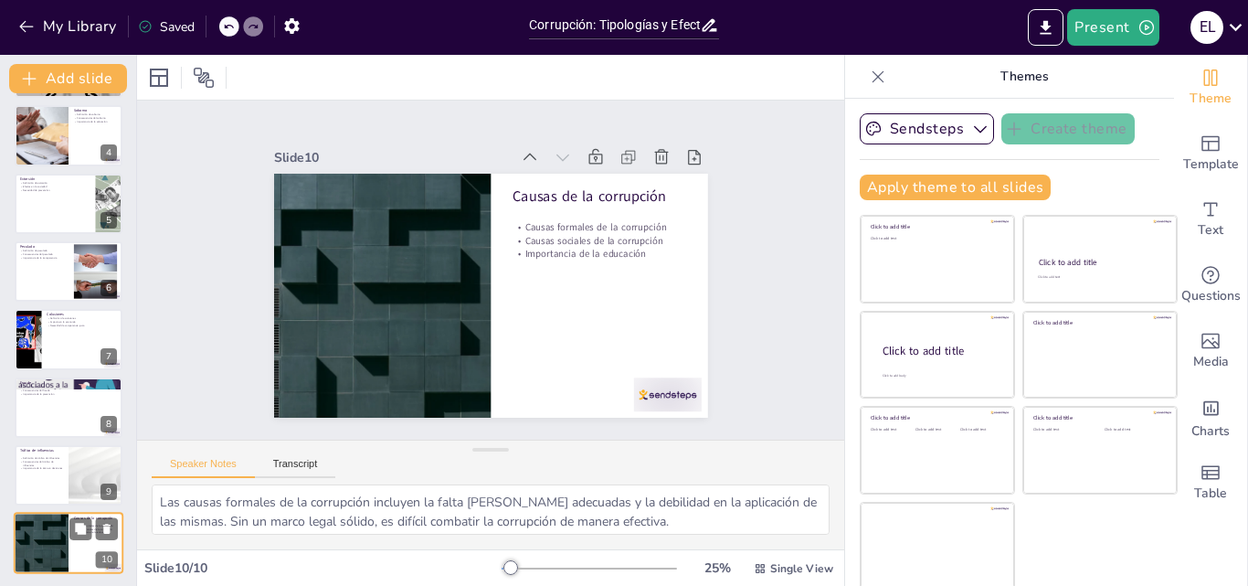
scroll to position [209, 0]
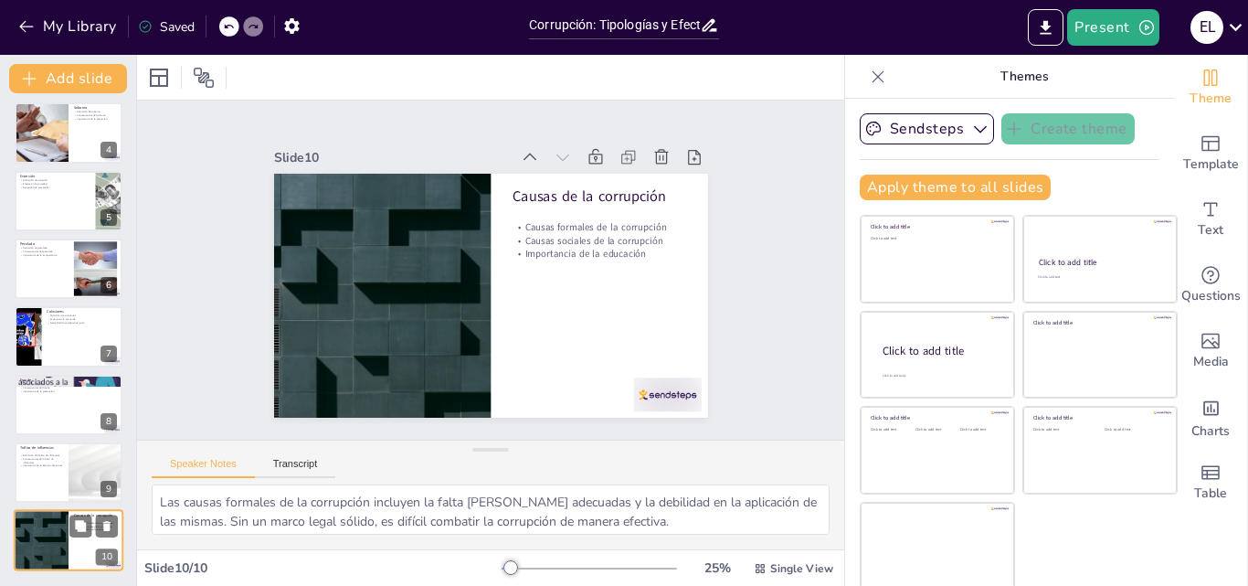
click at [58, 548] on div at bounding box center [41, 541] width 110 height 62
click at [1056, 27] on icon "Export to PowerPoint" at bounding box center [1045, 27] width 19 height 19
click at [1102, 27] on button "Present" at bounding box center [1112, 27] width 91 height 37
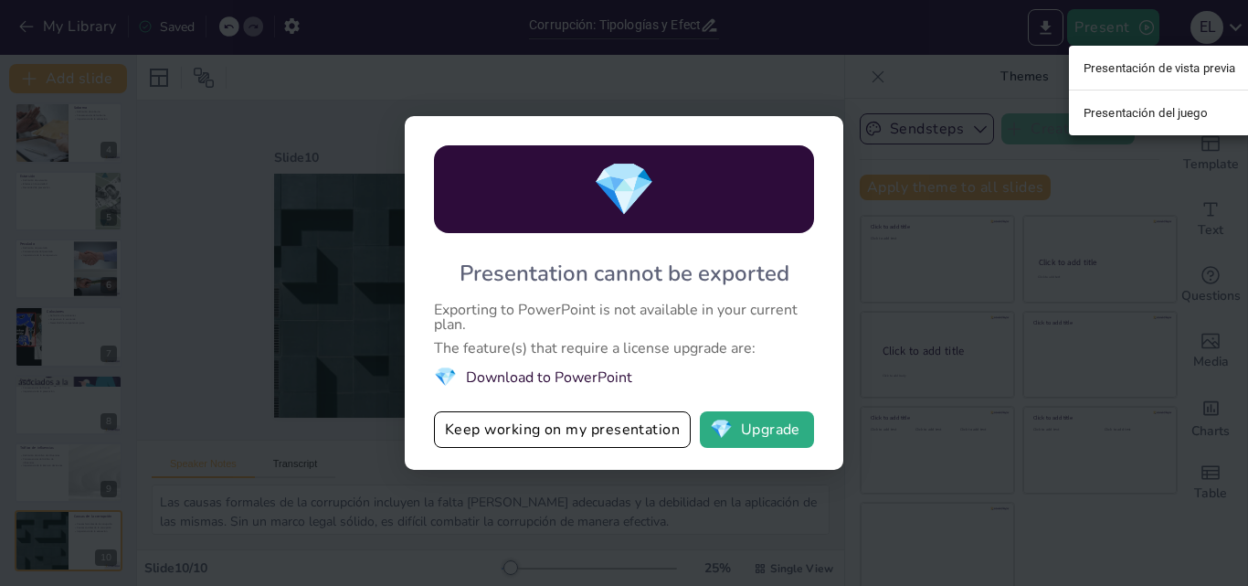
click at [620, 518] on div at bounding box center [624, 293] width 1248 height 586
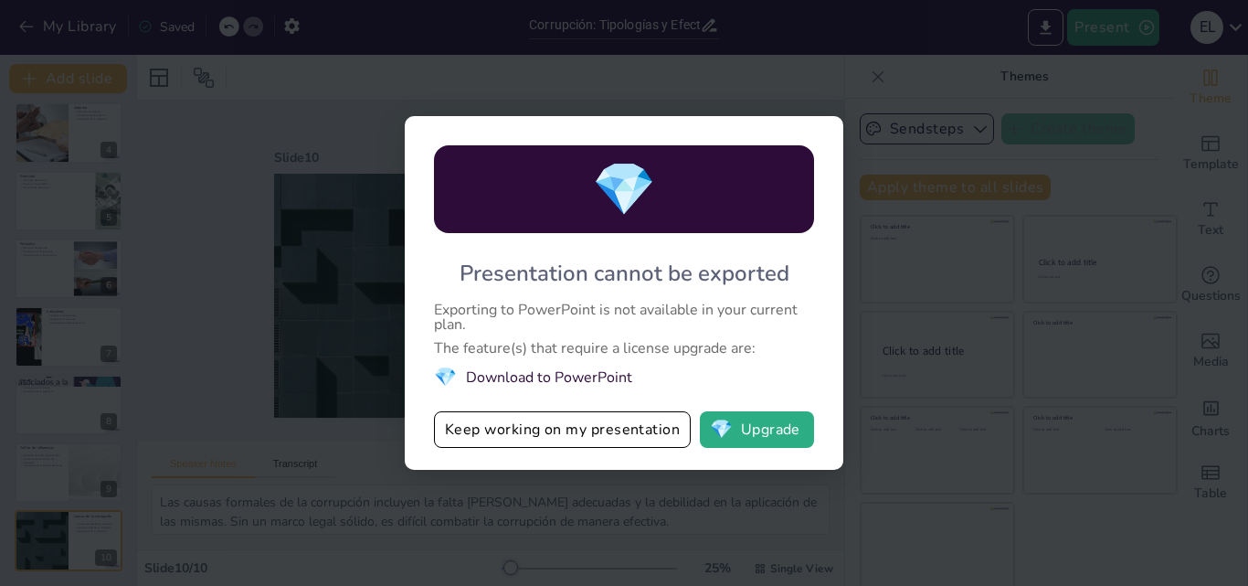
click at [953, 135] on div "💎 Presentation cannot be exported Exporting to PowerPoint is not available in y…" at bounding box center [624, 293] width 1248 height 586
click at [954, 137] on div "💎 Presentation cannot be exported Exporting to PowerPoint is not available in y…" at bounding box center [624, 293] width 1248 height 586
